Goal: Task Accomplishment & Management: Complete application form

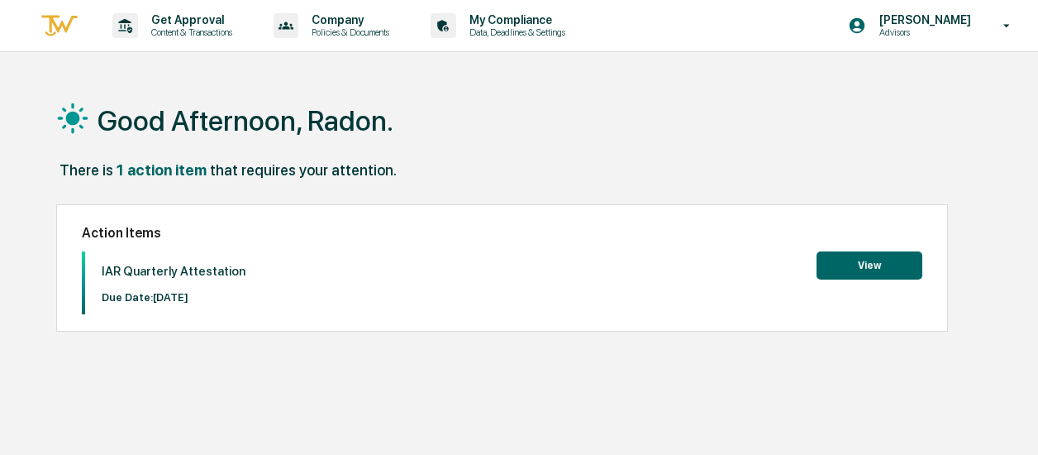
click at [894, 254] on button "View" at bounding box center [869, 265] width 106 height 28
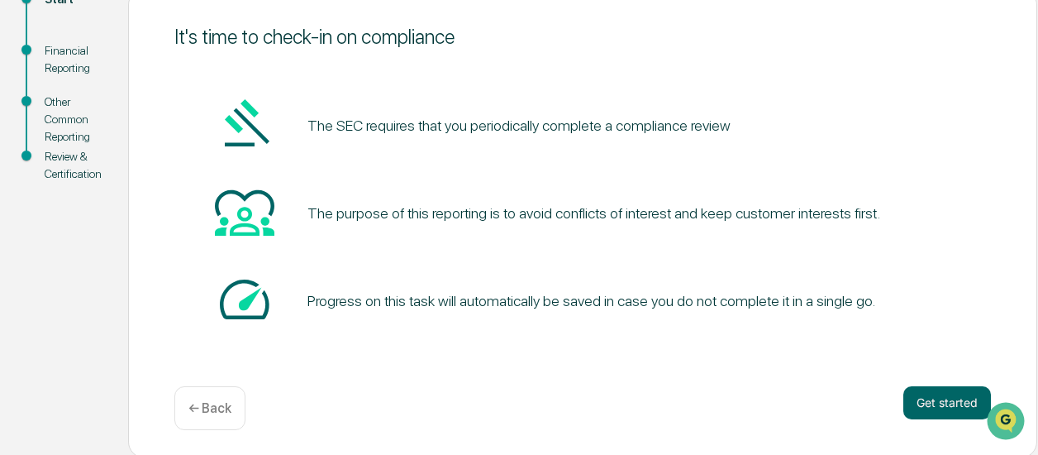
scroll to position [212, 0]
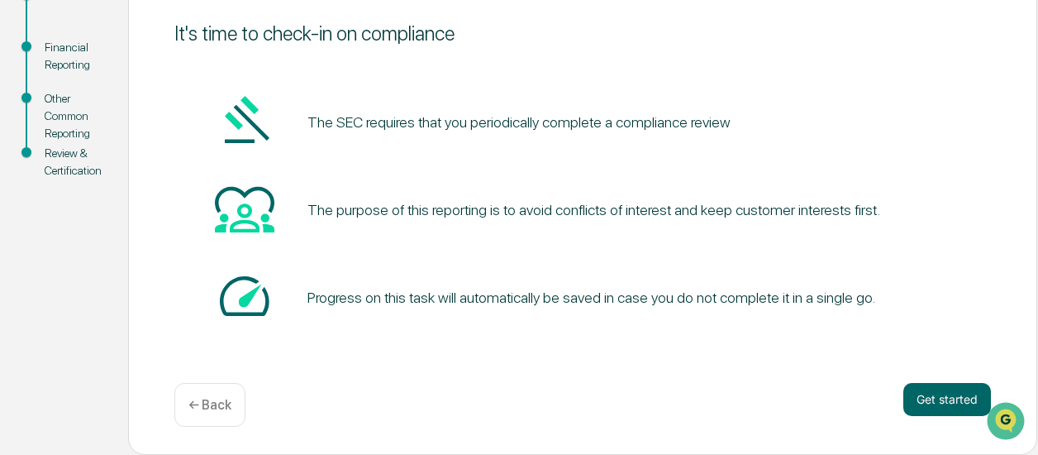
click at [986, 404] on div at bounding box center [1007, 420] width 45 height 41
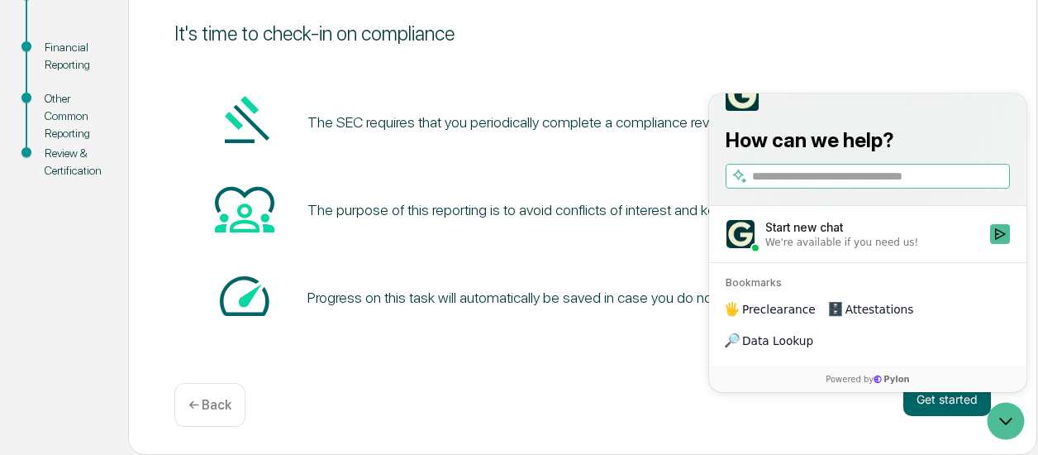
click at [635, 419] on div "Get started ← Back" at bounding box center [582, 405] width 816 height 44
click at [945, 400] on button "Get started" at bounding box center [947, 399] width 88 height 33
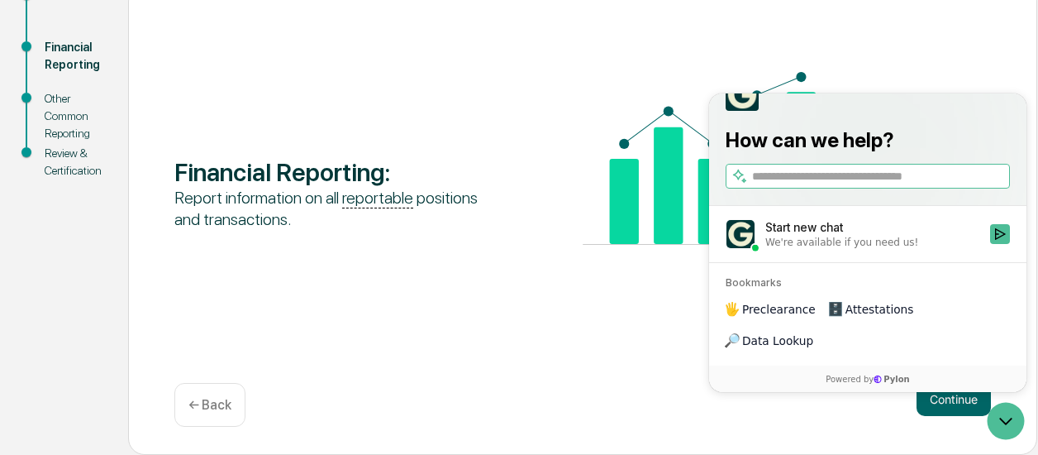
click at [459, 363] on div "Financial Reporting : Report information on all reportable positions and transa…" at bounding box center [582, 219] width 909 height 469
click at [942, 403] on button "Continue" at bounding box center [953, 399] width 74 height 33
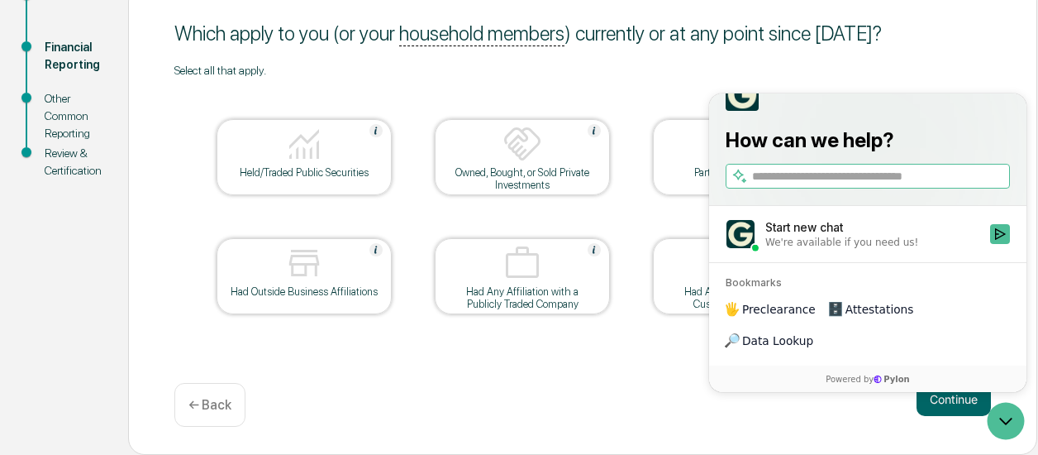
click at [875, 57] on div "Which apply to you (or your household members ) currently or at any point since…" at bounding box center [582, 219] width 909 height 469
click at [1002, 251] on label "Start new chat We're available if you need us!" at bounding box center [867, 233] width 317 height 56
click at [1002, 243] on button "Start new chat We're available if you need us!" at bounding box center [1000, 233] width 20 height 20
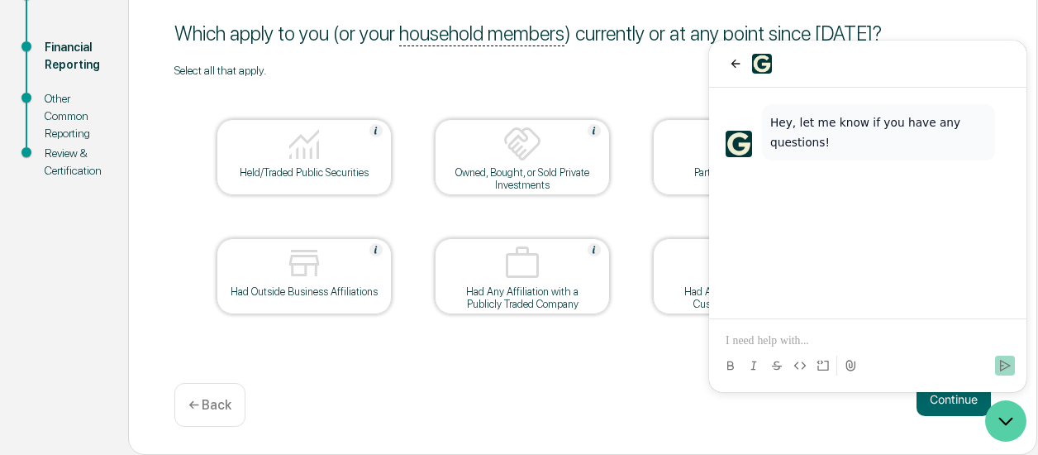
click at [996, 419] on icon "Open customer support" at bounding box center [1005, 420] width 41 height 41
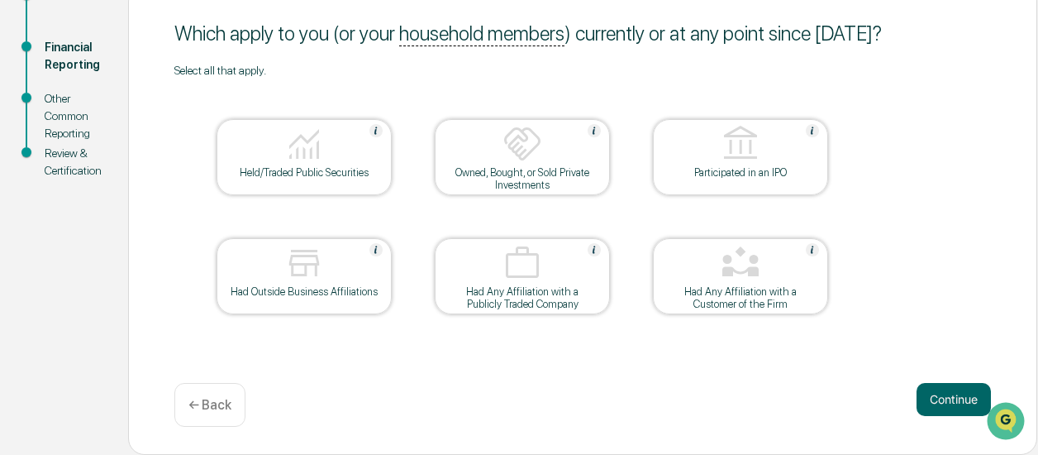
click at [345, 168] on div "Held/Traded Public Securities" at bounding box center [304, 172] width 149 height 12
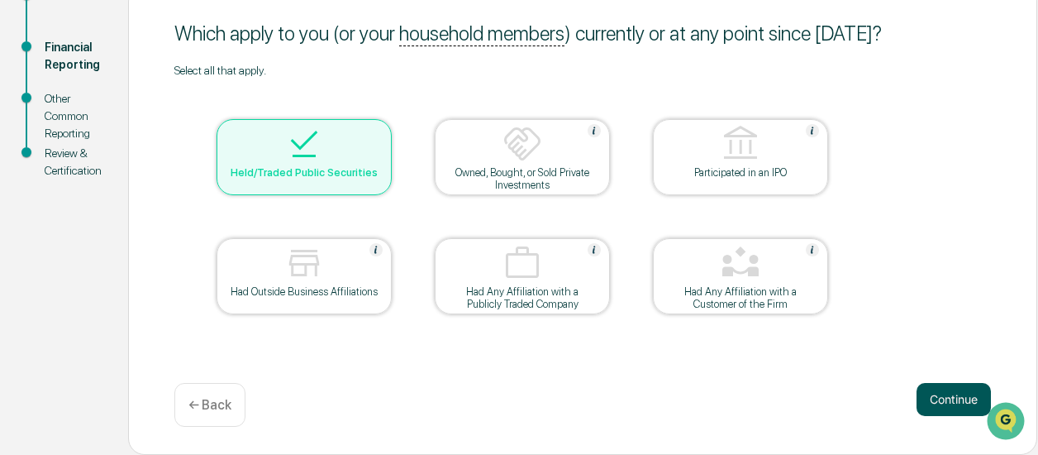
click at [967, 400] on button "Continue" at bounding box center [953, 399] width 74 height 33
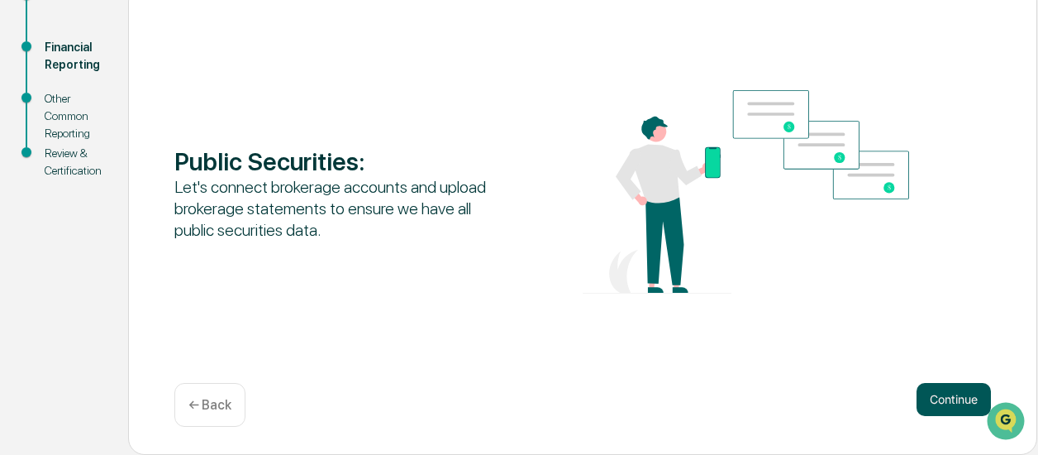
click at [945, 405] on button "Continue" at bounding box center [953, 399] width 74 height 33
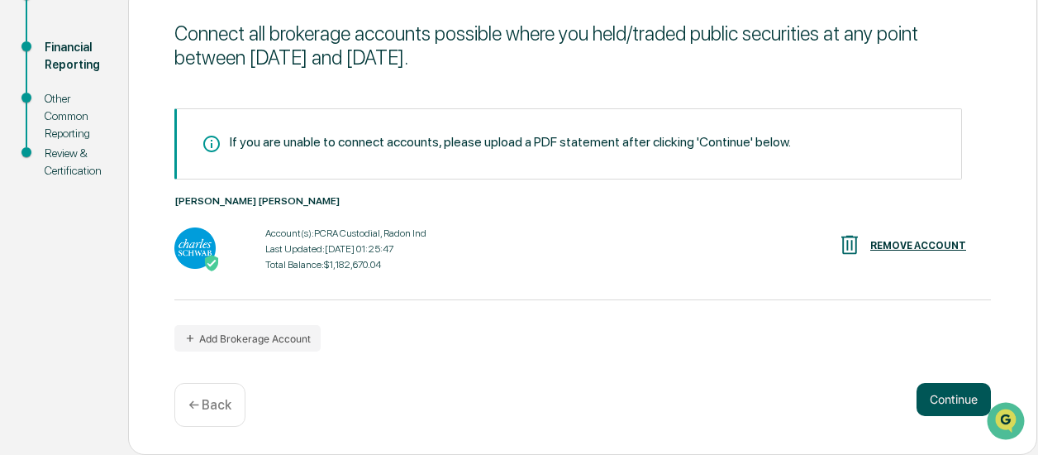
click at [950, 383] on button "Continue" at bounding box center [953, 399] width 74 height 33
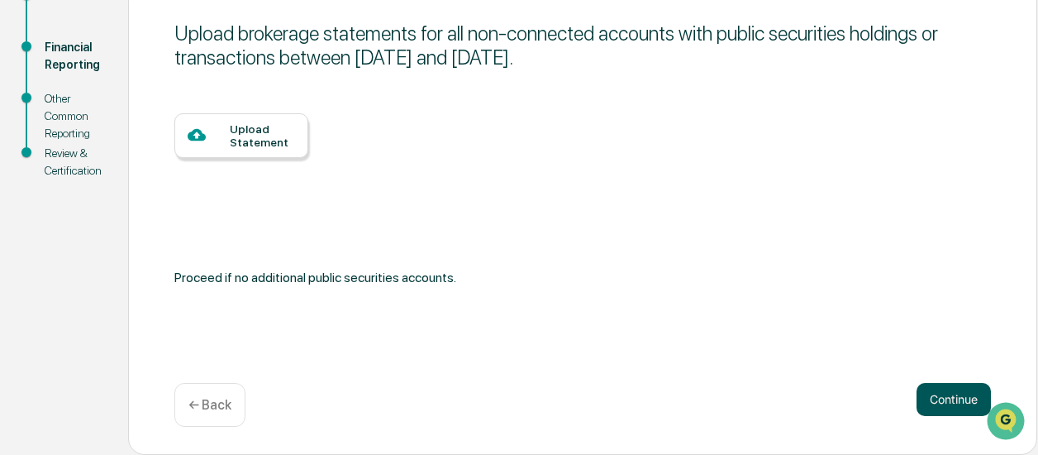
click at [924, 399] on button "Continue" at bounding box center [953, 399] width 74 height 33
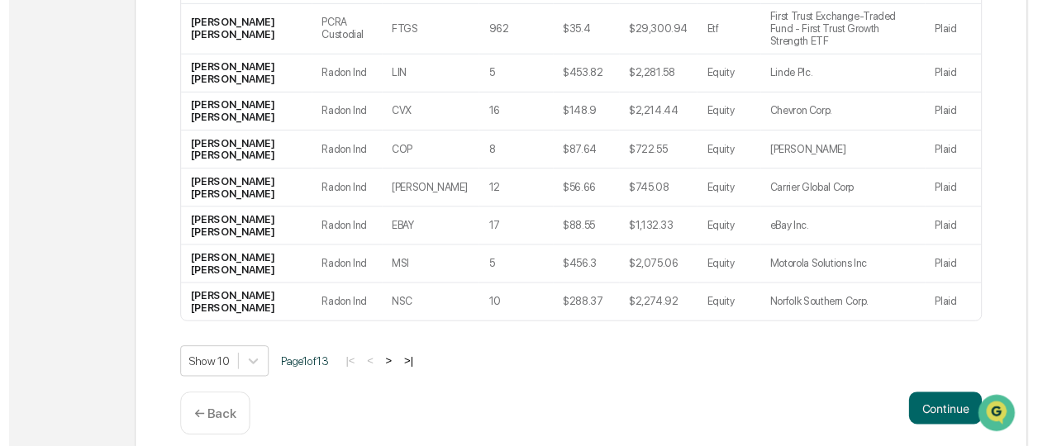
scroll to position [476, 0]
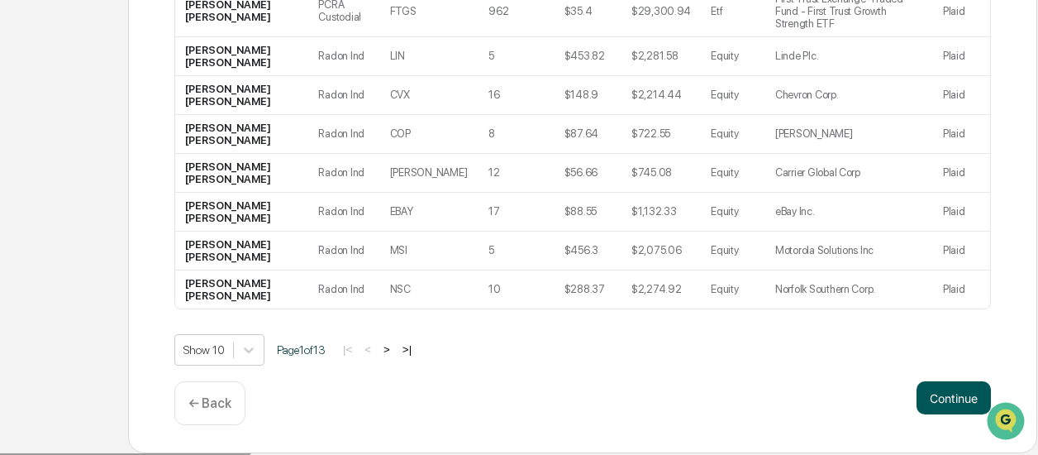
click at [977, 402] on button "Continue" at bounding box center [953, 397] width 74 height 33
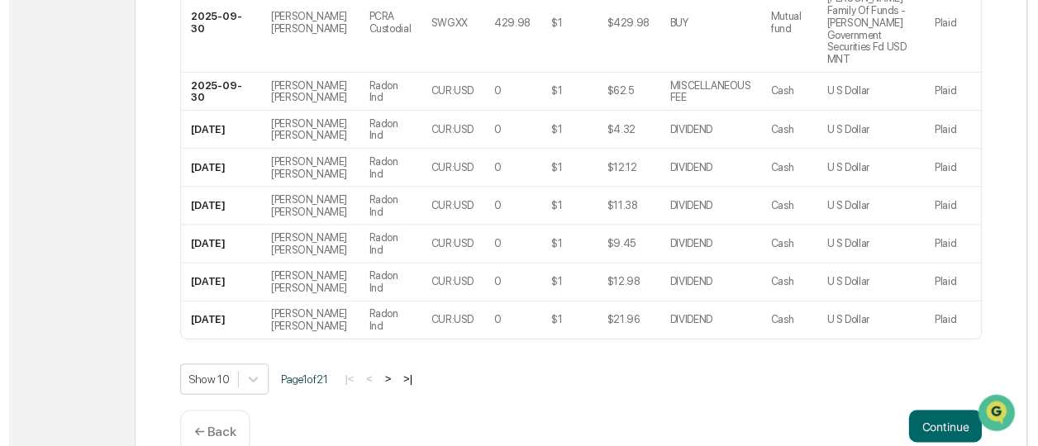
scroll to position [502, 0]
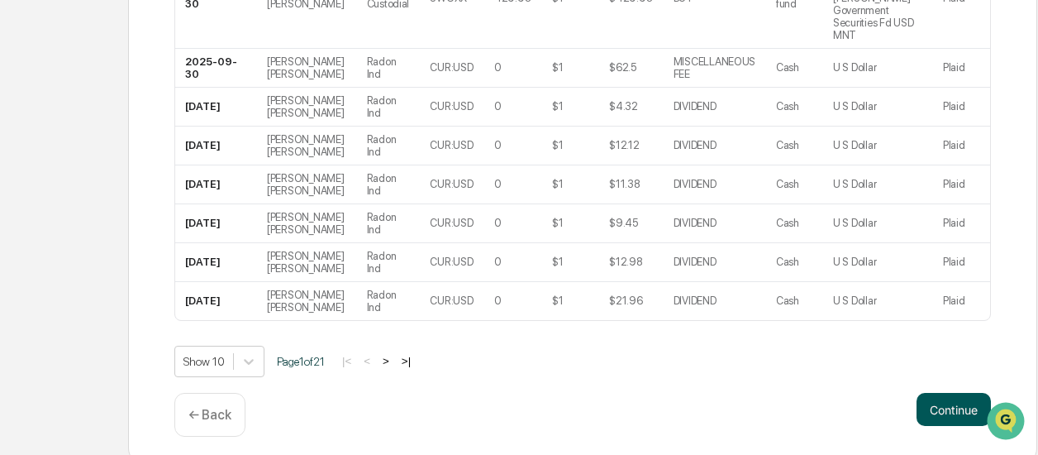
click at [935, 393] on button "Continue" at bounding box center [953, 409] width 74 height 33
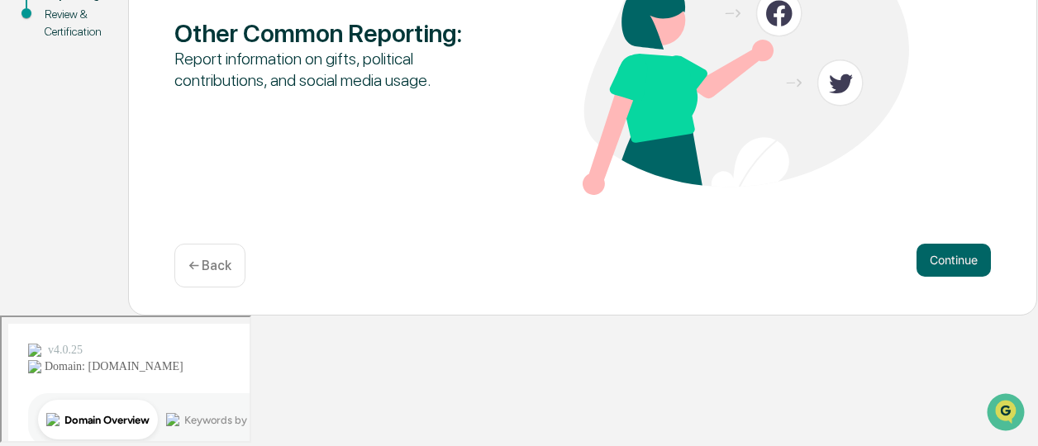
scroll to position [212, 0]
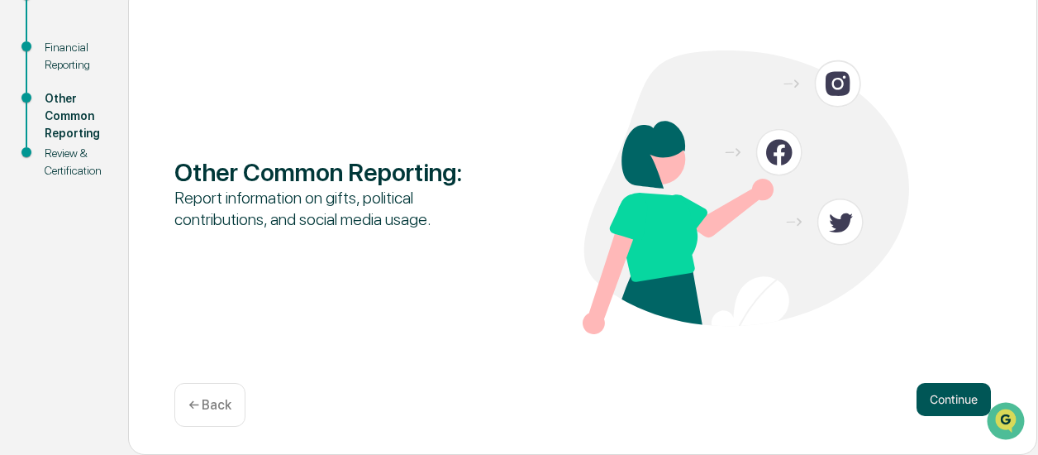
click at [940, 385] on button "Continue" at bounding box center [953, 399] width 74 height 33
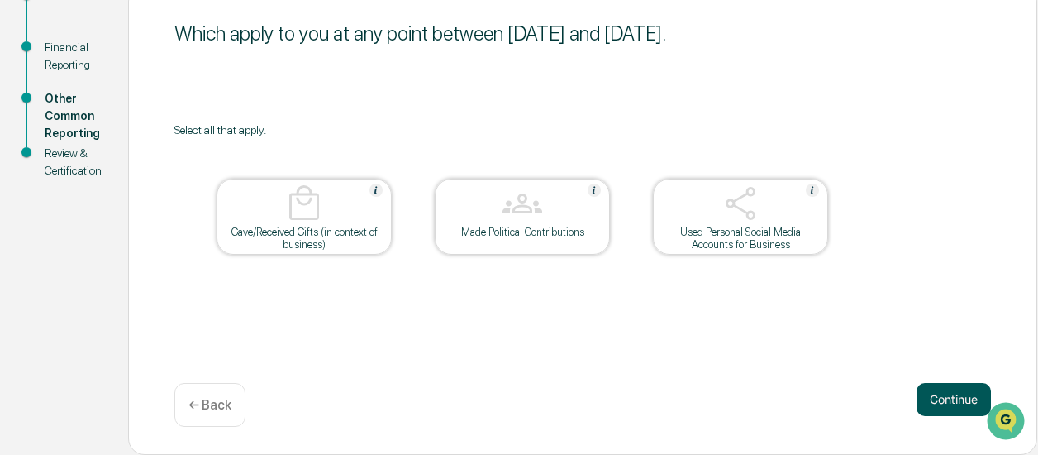
click at [954, 393] on button "Continue" at bounding box center [953, 399] width 74 height 33
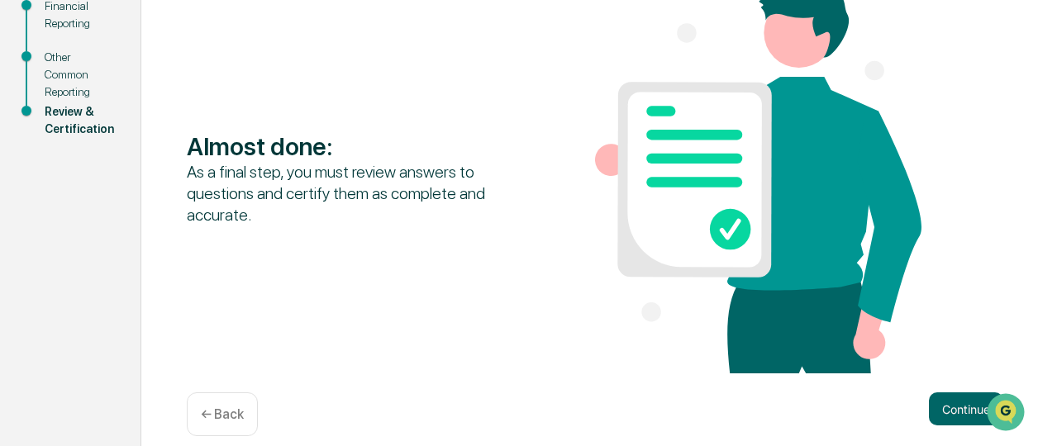
scroll to position [272, 0]
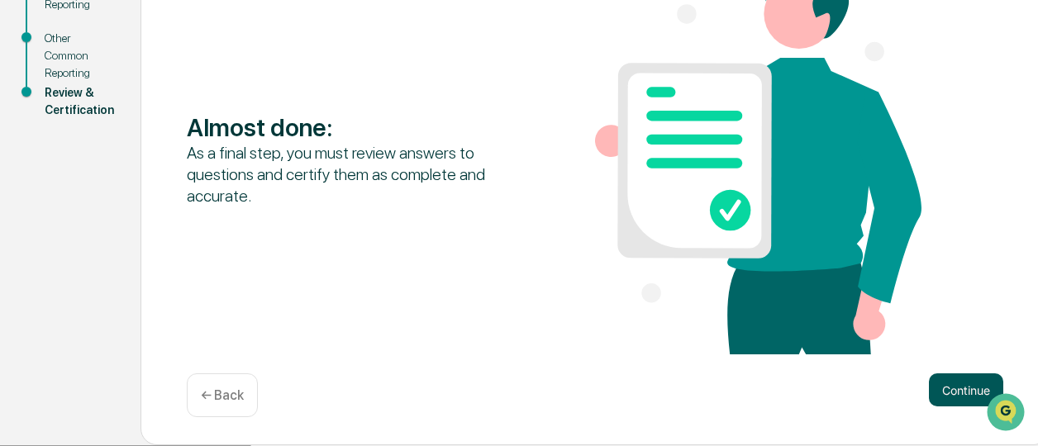
click at [935, 394] on button "Continue" at bounding box center [966, 390] width 74 height 33
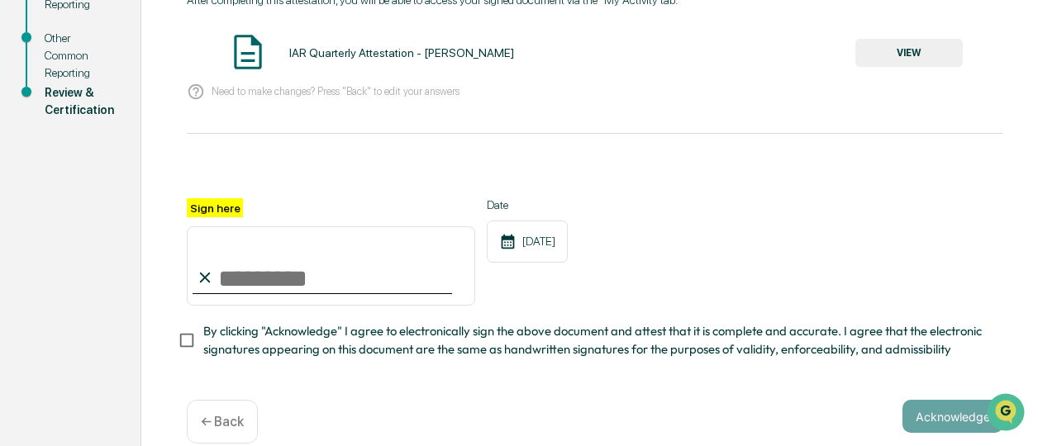
click at [282, 275] on input "Sign here" at bounding box center [331, 265] width 288 height 79
type input "**********"
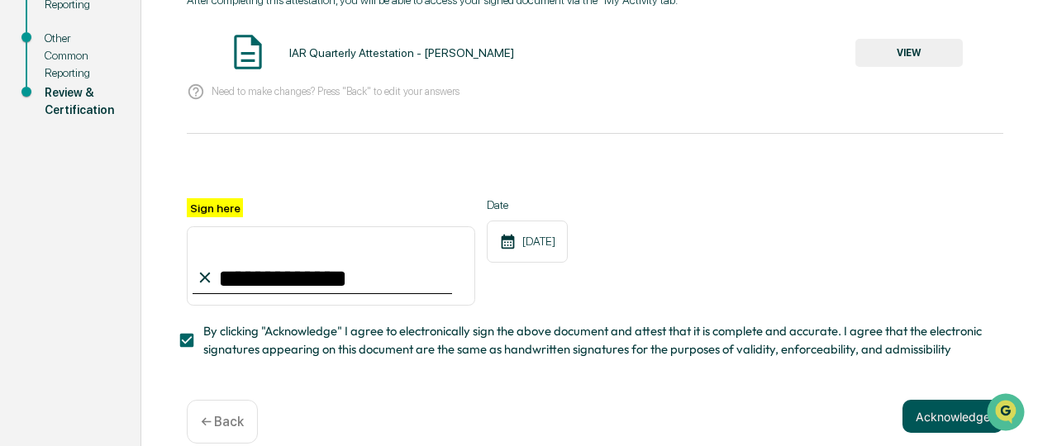
click at [959, 419] on button "Acknowledge" at bounding box center [952, 416] width 101 height 33
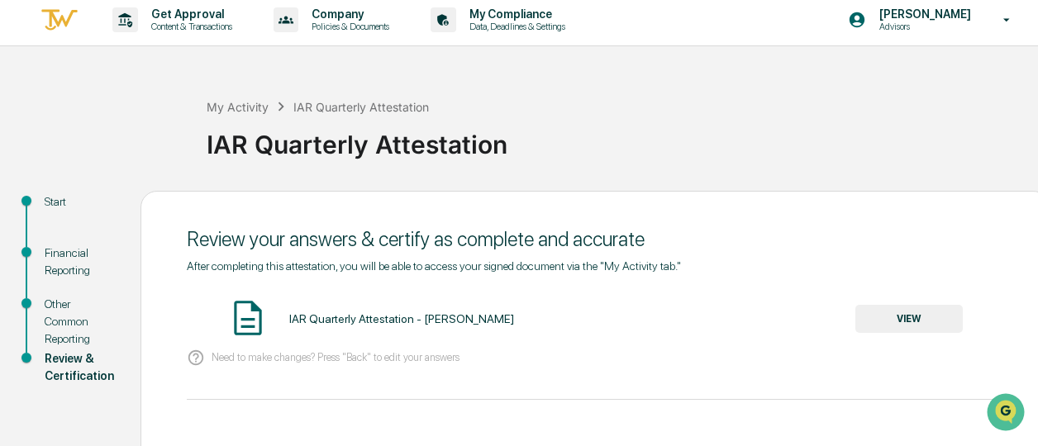
scroll to position [0, 0]
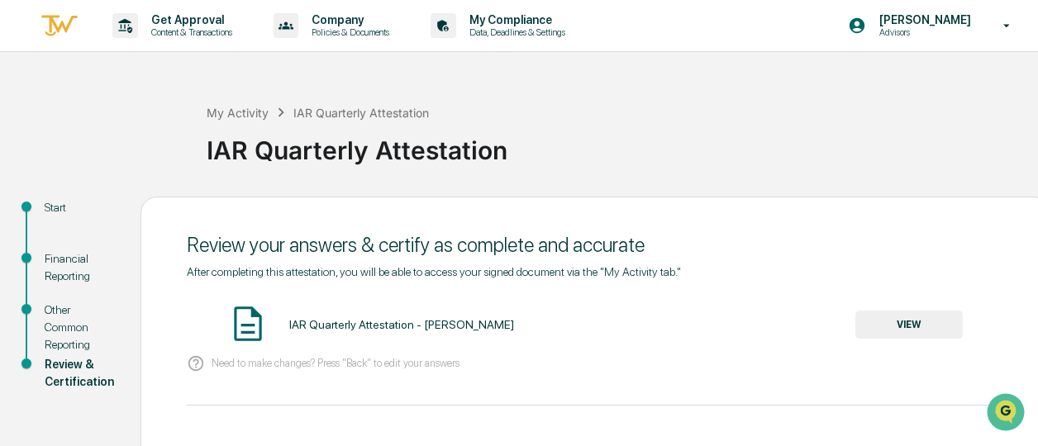
click at [911, 312] on button "VIEW" at bounding box center [908, 325] width 107 height 28
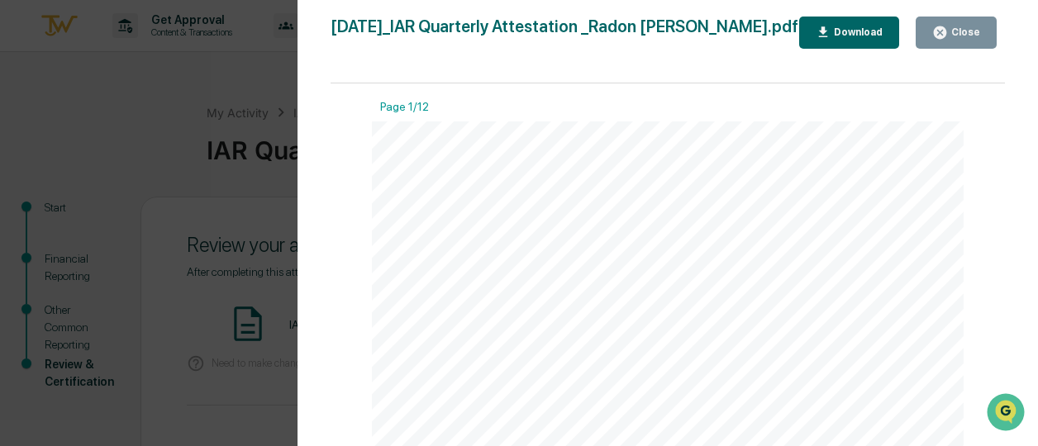
click at [944, 34] on icon "button" at bounding box center [940, 33] width 16 height 16
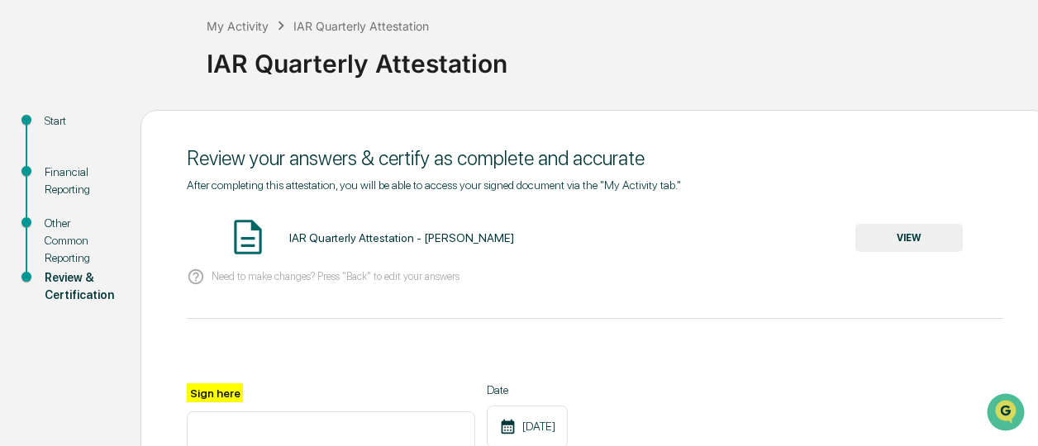
scroll to position [324, 0]
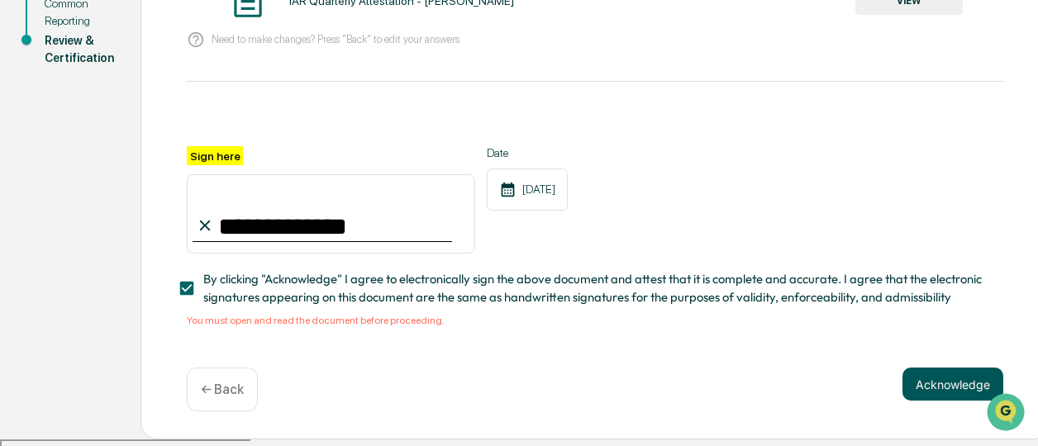
click at [941, 391] on button "Acknowledge" at bounding box center [952, 384] width 101 height 33
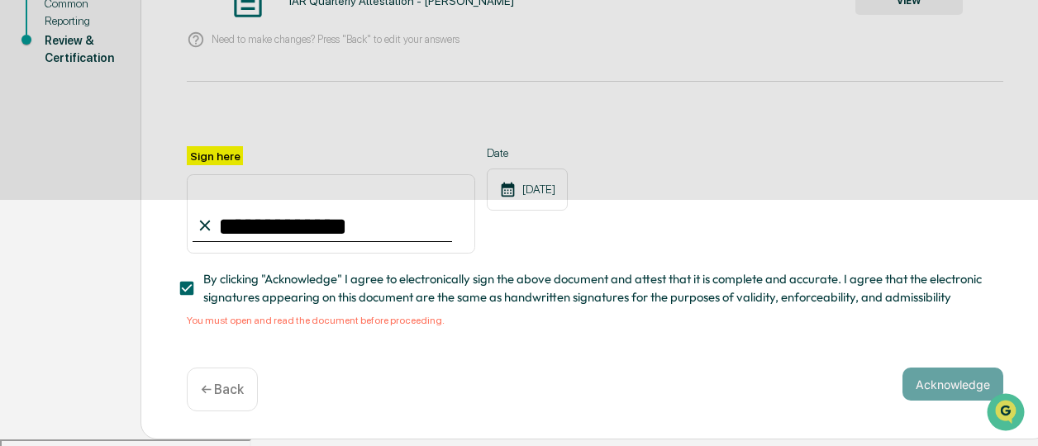
scroll to position [220, 0]
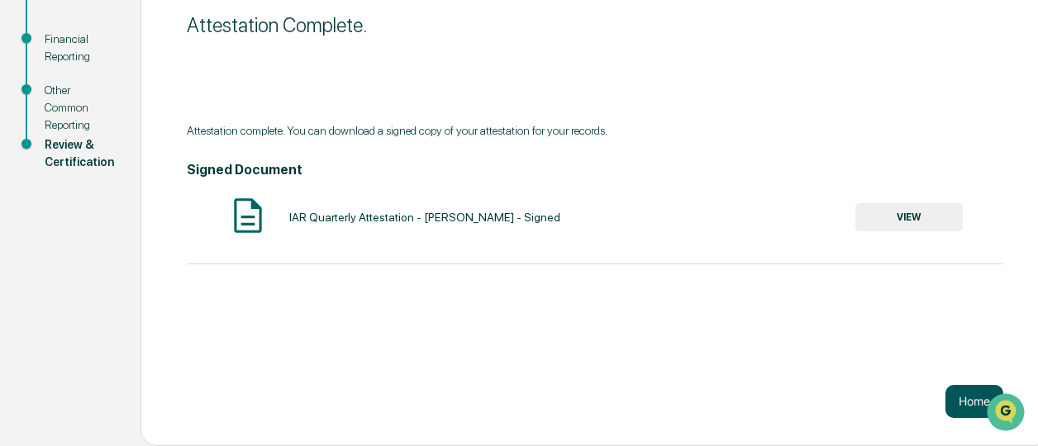
click at [965, 399] on button "Home" at bounding box center [974, 401] width 58 height 33
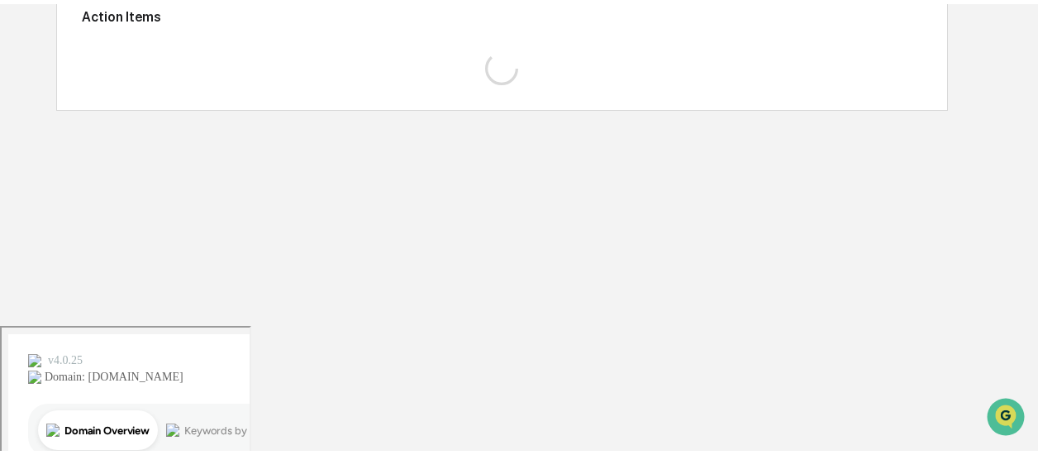
scroll to position [78, 0]
